Goal: Transaction & Acquisition: Purchase product/service

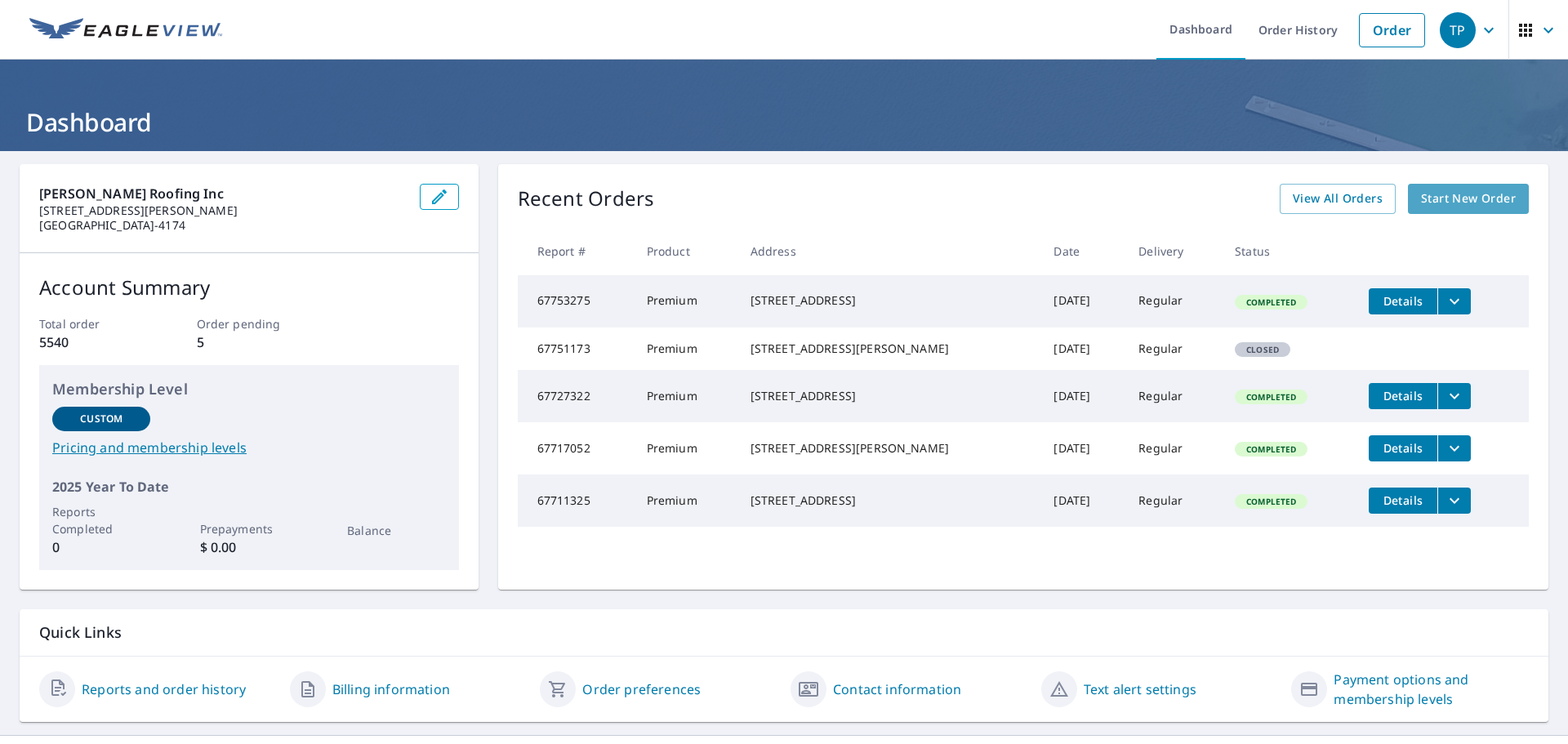
click at [1441, 197] on span "Start New Order" at bounding box center [1468, 198] width 95 height 21
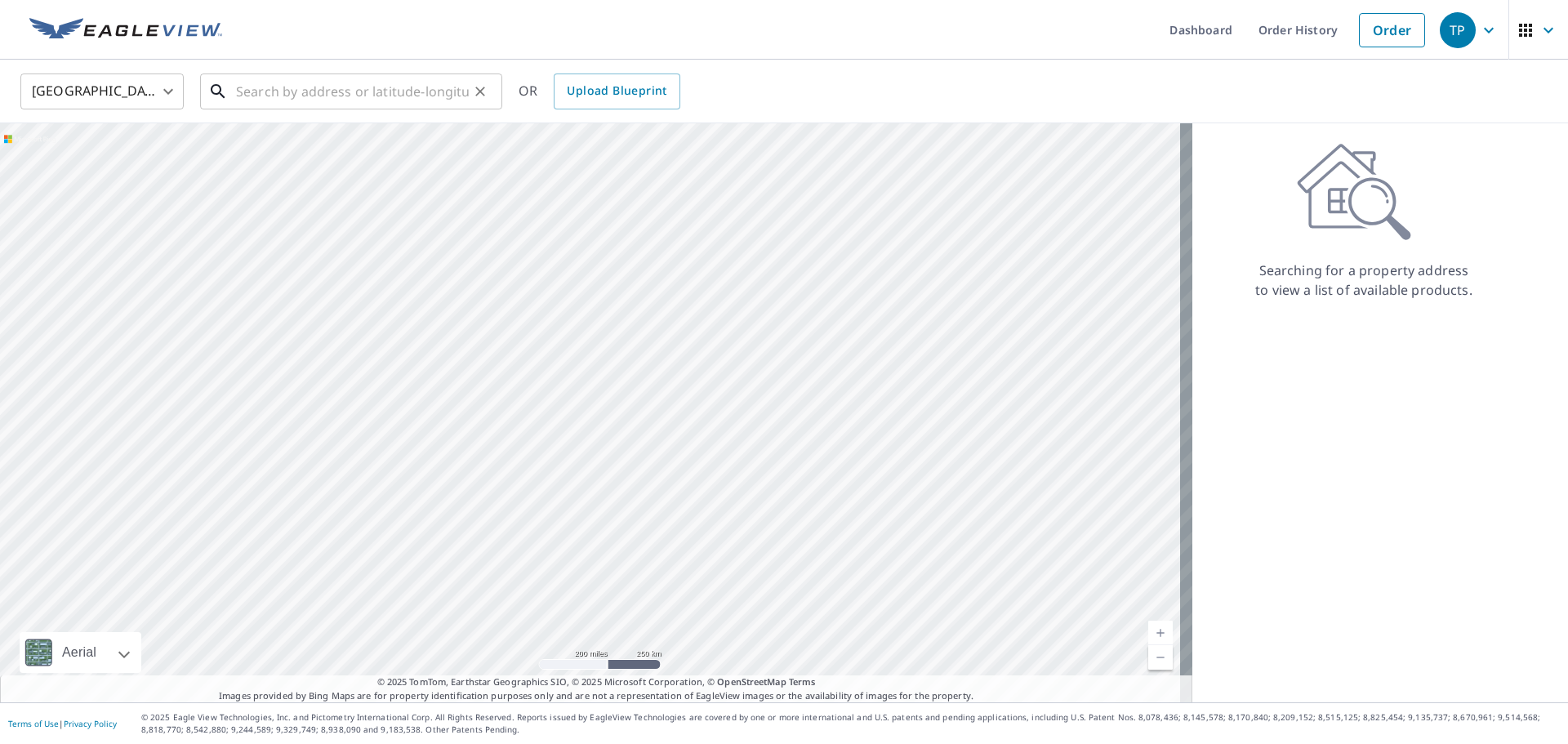
click at [387, 95] on input "text" at bounding box center [352, 91] width 233 height 46
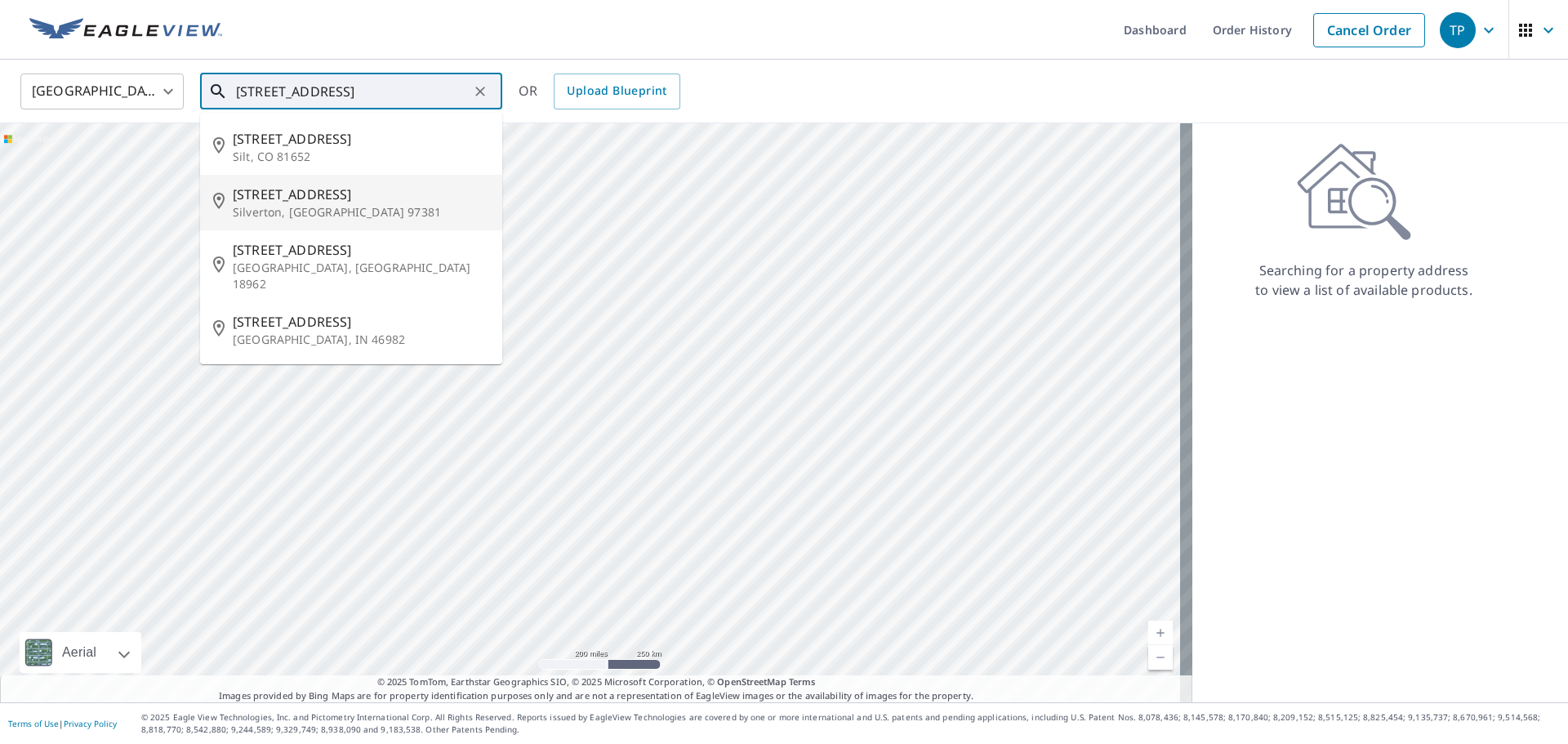
click at [320, 202] on span "[STREET_ADDRESS]" at bounding box center [361, 195] width 256 height 20
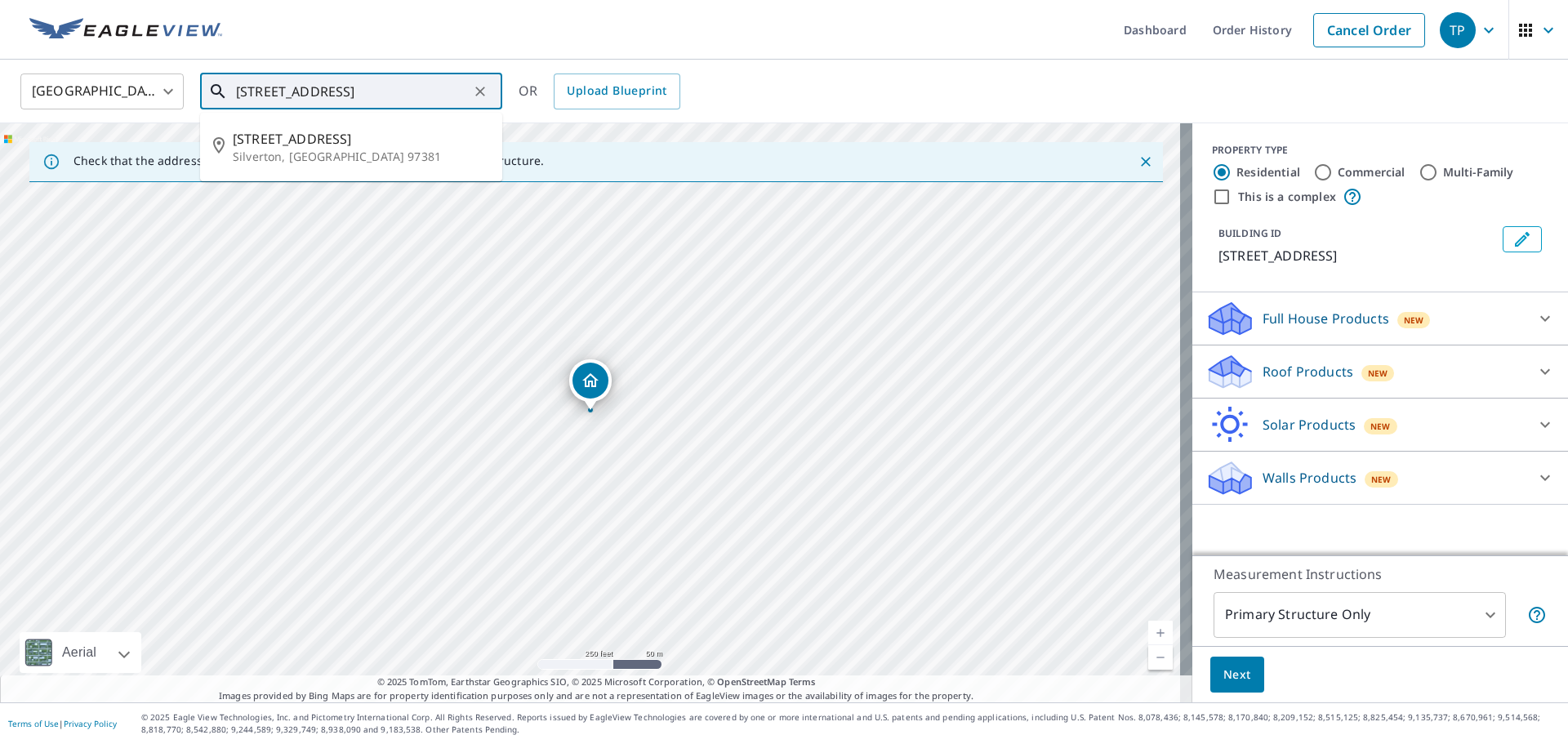
drag, startPoint x: 257, startPoint y: 93, endPoint x: 229, endPoint y: 100, distance: 28.9
click at [229, 100] on div "[STREET_ADDRESS] ​" at bounding box center [351, 91] width 302 height 36
click at [290, 146] on span "[STREET_ADDRESS]" at bounding box center [361, 138] width 256 height 20
type input "[STREET_ADDRESS]"
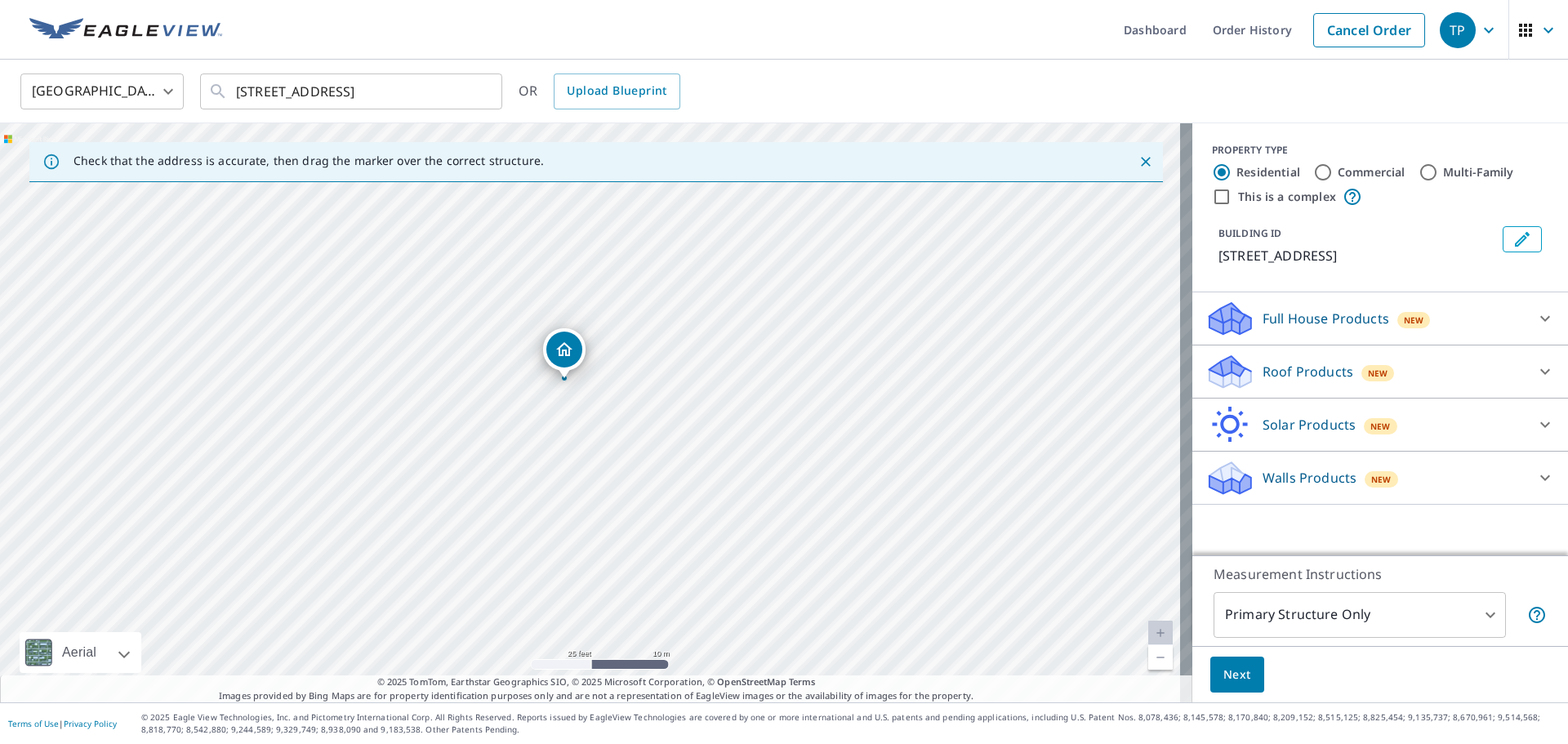
click at [1263, 371] on p "Roof Products" at bounding box center [1308, 372] width 91 height 20
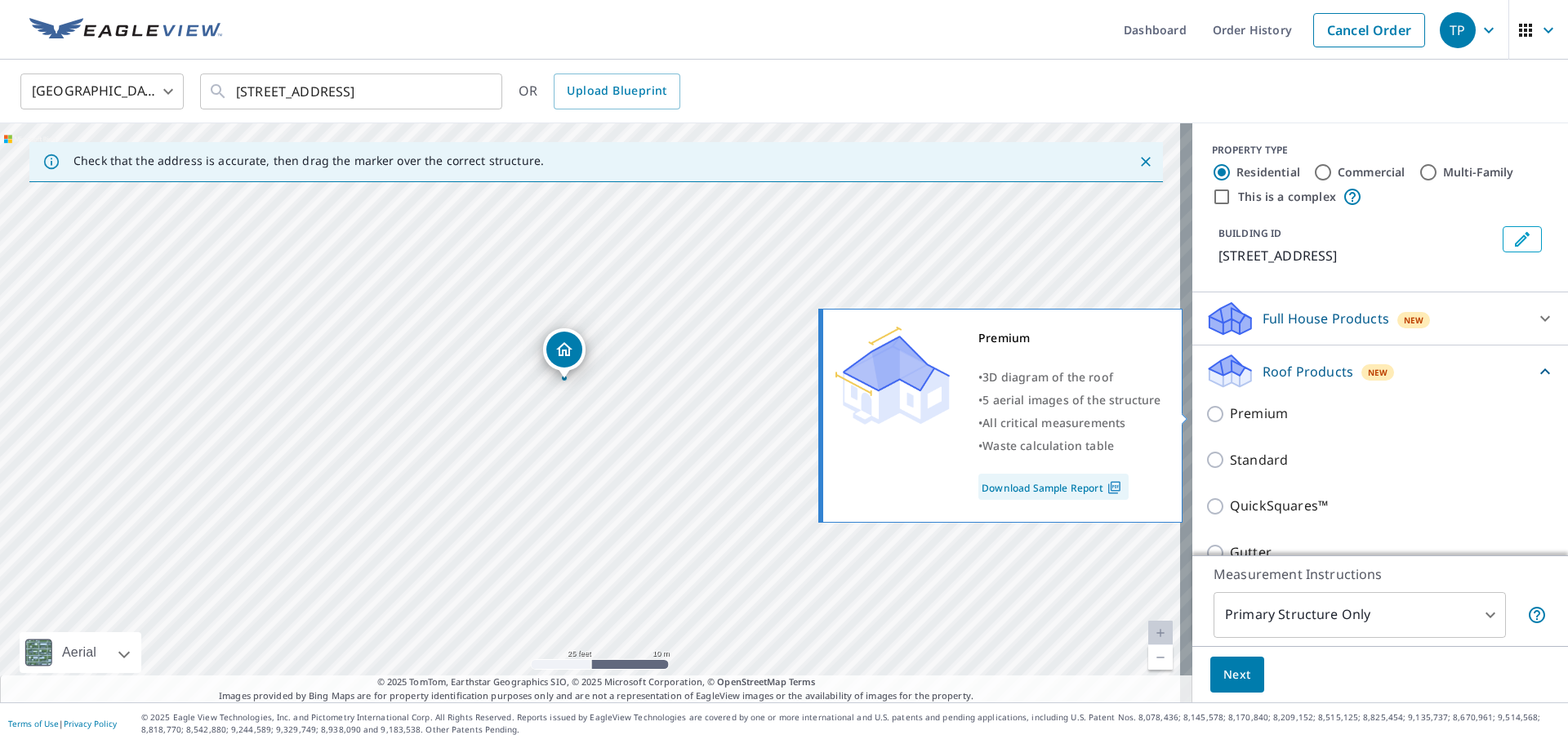
click at [1241, 415] on p "Premium" at bounding box center [1258, 414] width 58 height 21
click at [1230, 415] on input "Premium" at bounding box center [1217, 414] width 24 height 20
checkbox input "true"
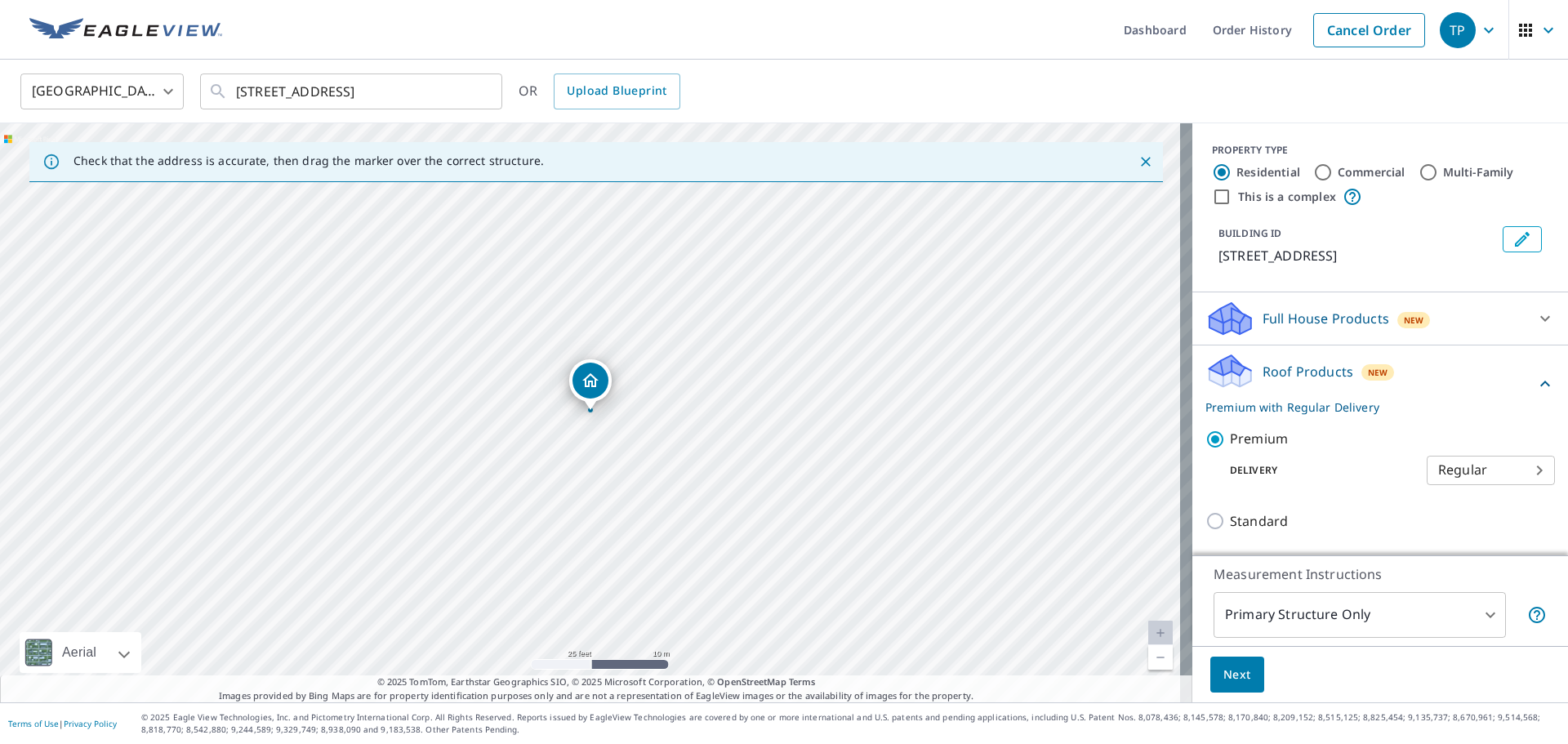
click at [1223, 673] on span "Next" at bounding box center [1237, 674] width 28 height 21
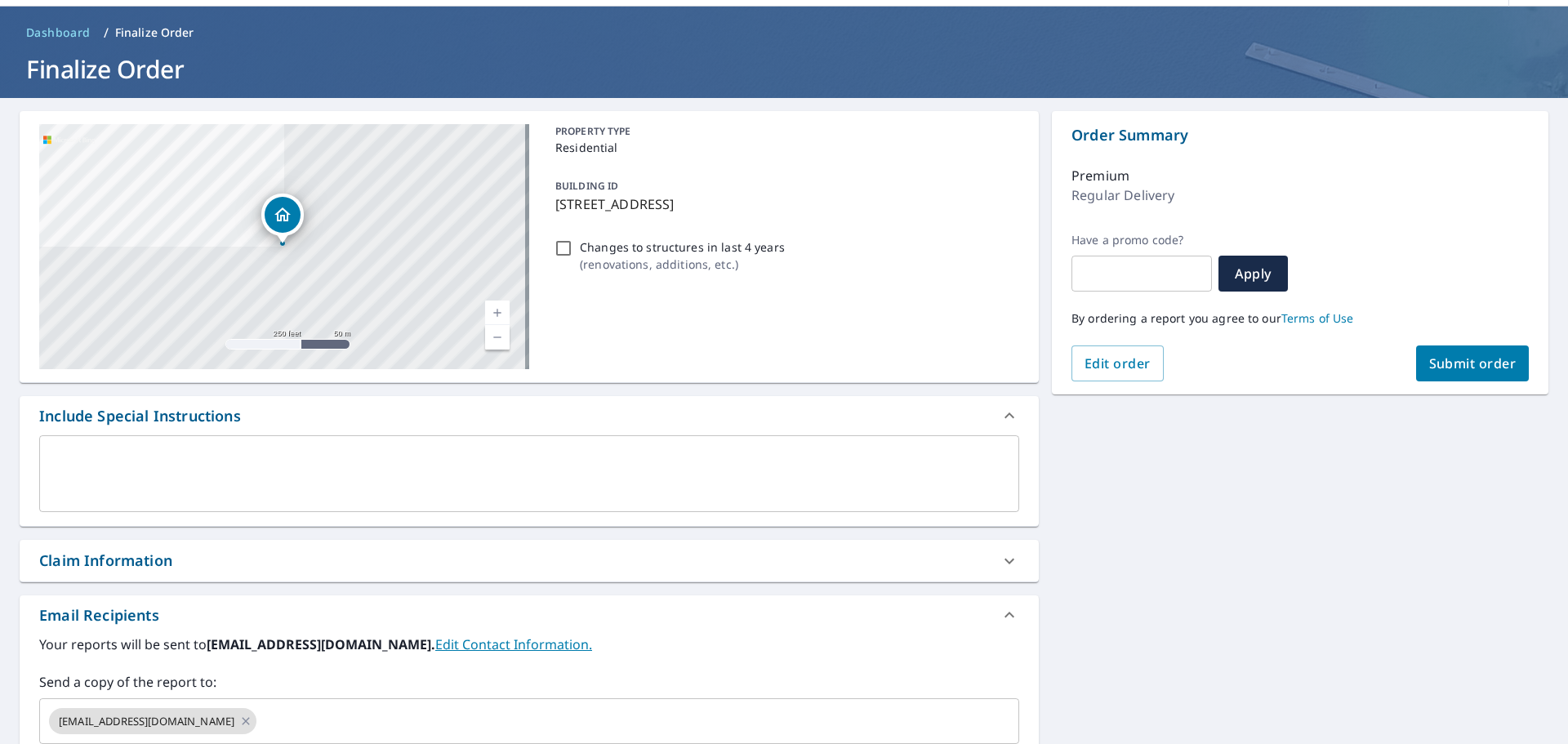
scroll to position [81, 0]
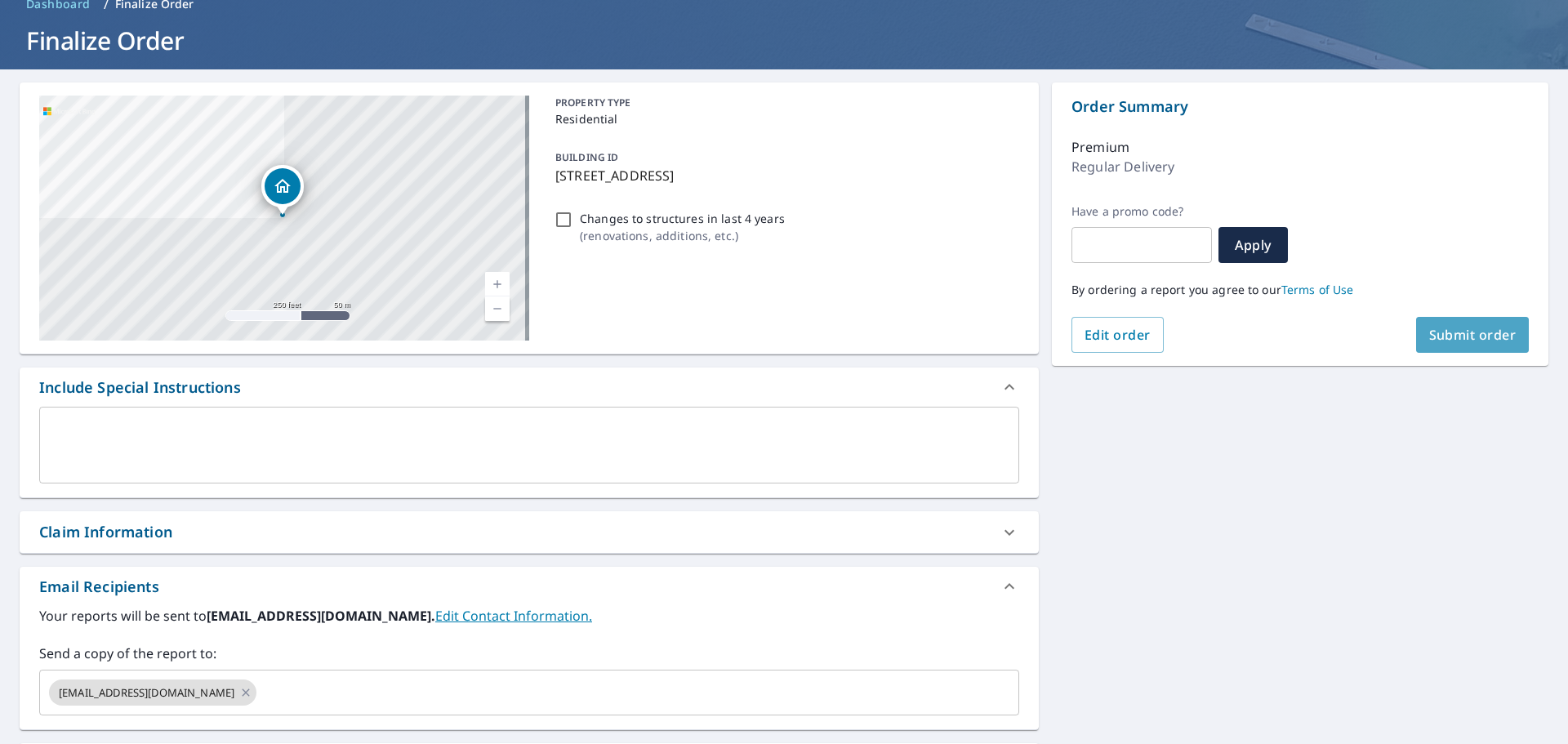
click at [1471, 336] on span "Submit order" at bounding box center [1472, 335] width 88 height 18
